Goal: Transaction & Acquisition: Book appointment/travel/reservation

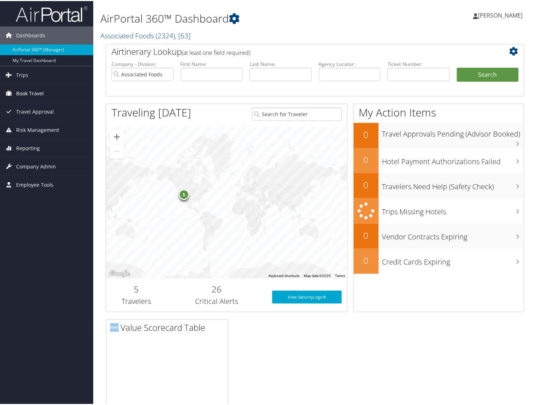
click at [15, 91] on link "Book Travel" at bounding box center [46, 93] width 93 height 18
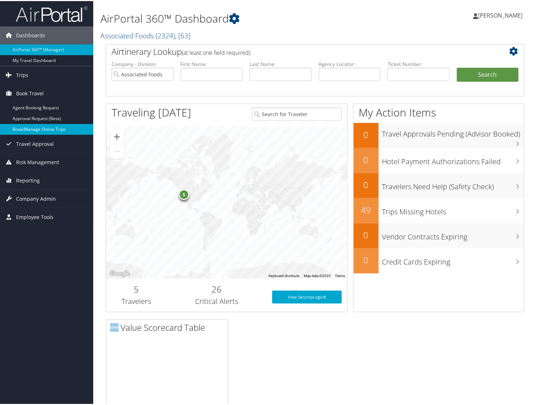
click at [27, 130] on link "Book/Manage Online Trips" at bounding box center [46, 128] width 93 height 11
